Goal: Check status: Check status

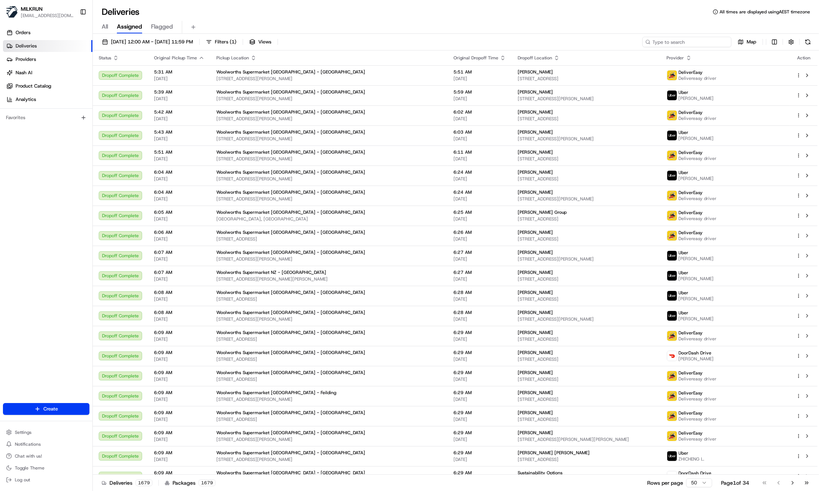
click at [695, 44] on input at bounding box center [686, 42] width 89 height 10
paste input "8026d4e2-3ca8-4879-9bc5-cfb0884ff320/"
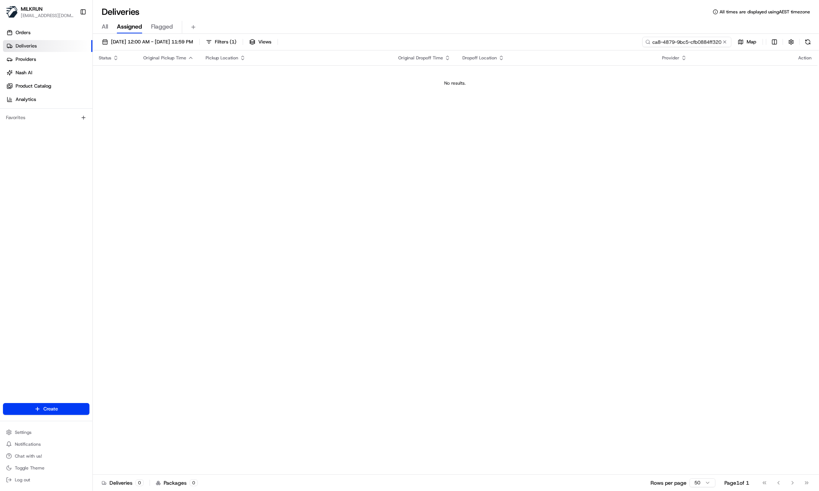
scroll to position [0, 33]
type input "8026d4e2-3ca8-4879-9bc5-cfb0884ff320"
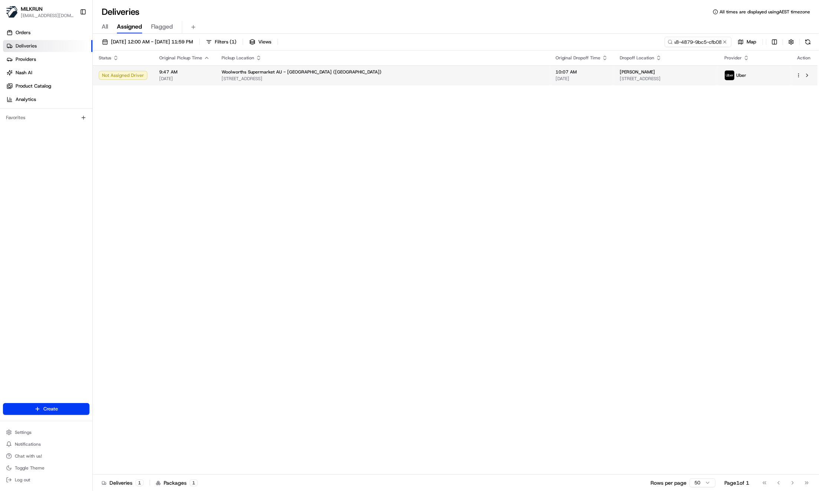
click at [620, 78] on span "[STREET_ADDRESS]" at bounding box center [666, 79] width 93 height 6
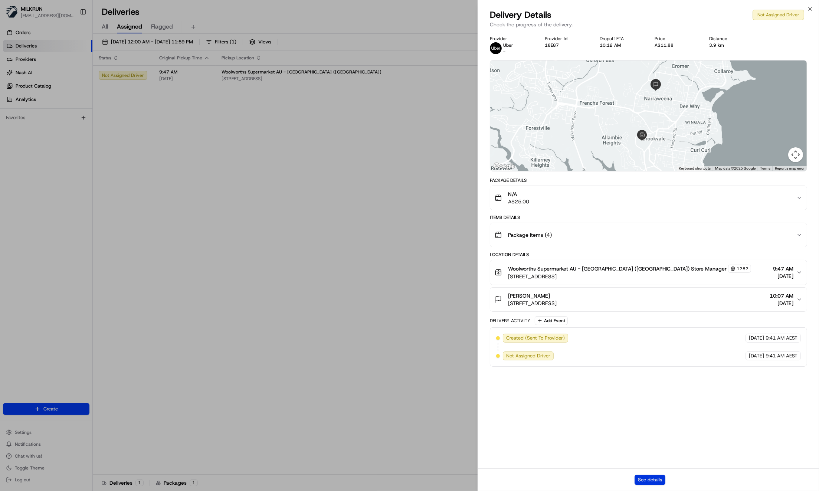
click at [643, 479] on button "See details" at bounding box center [650, 480] width 31 height 10
click at [639, 481] on button "See details" at bounding box center [650, 480] width 31 height 10
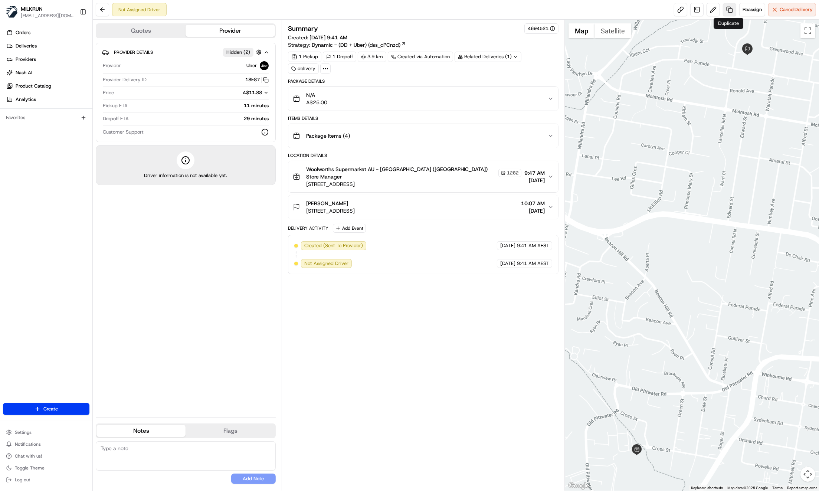
click at [730, 10] on link at bounding box center [729, 9] width 13 height 13
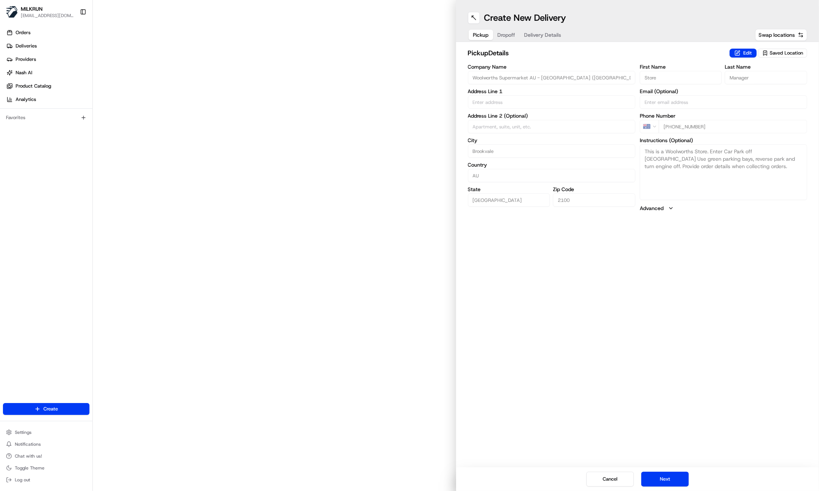
type input "[STREET_ADDRESS]"
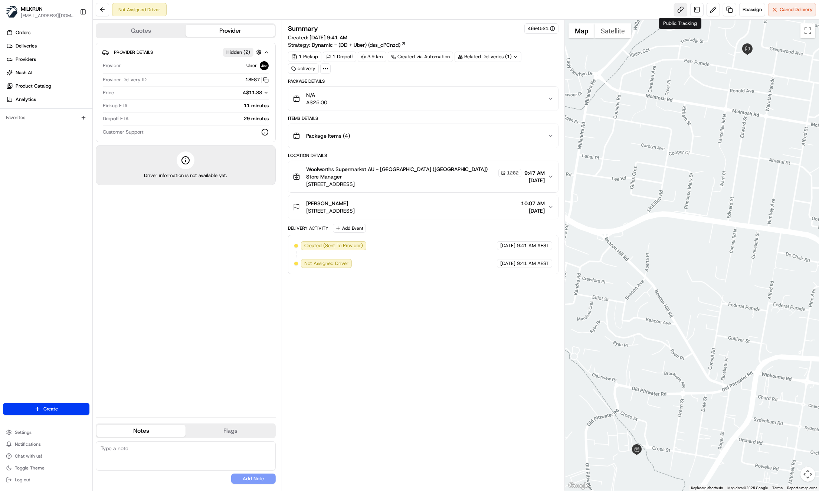
click at [682, 12] on link at bounding box center [680, 9] width 13 height 13
